Goal: Task Accomplishment & Management: Manage account settings

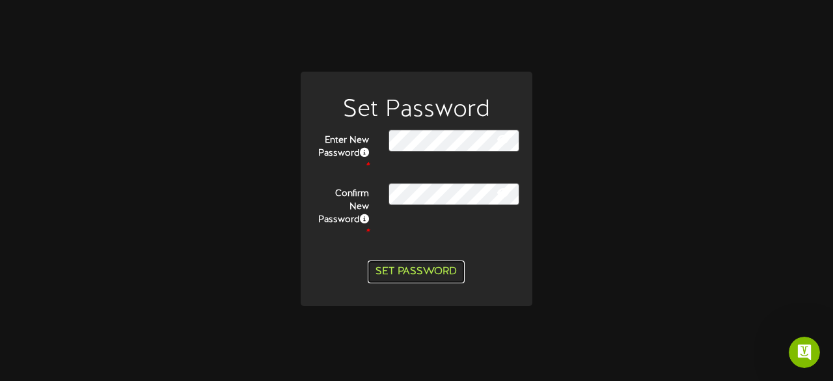
click at [433, 260] on button "Set Password" at bounding box center [416, 271] width 97 height 23
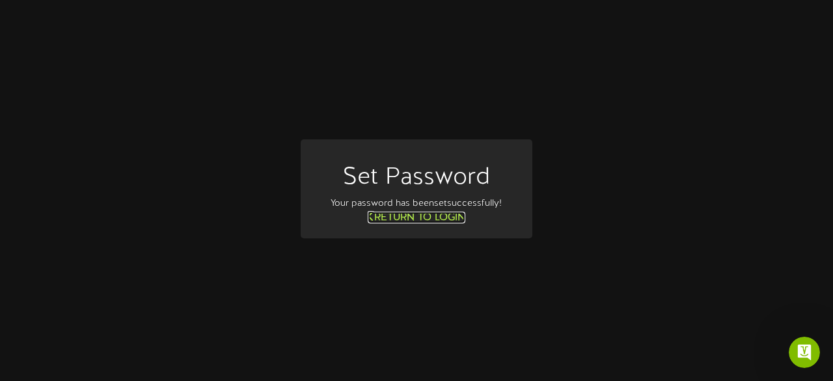
click at [405, 219] on link "Return to Login" at bounding box center [417, 217] width 98 height 12
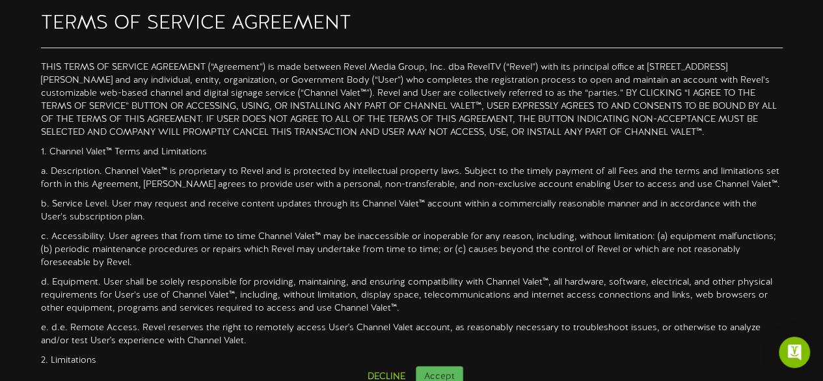
scroll to position [115, 0]
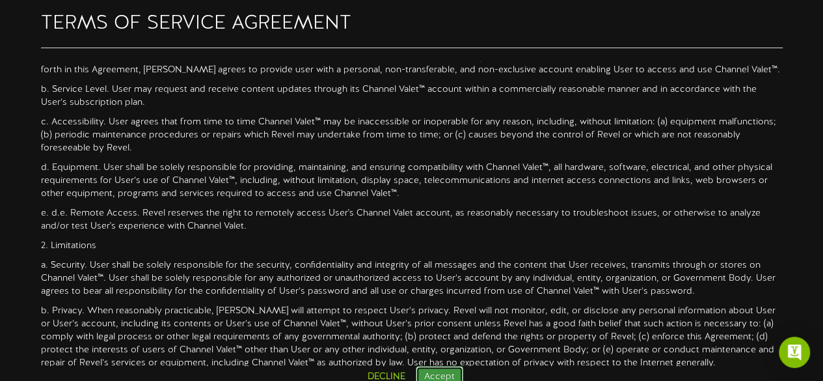
click at [435, 375] on button "Accept" at bounding box center [439, 377] width 47 height 22
